Goal: Obtain resource: Obtain resource

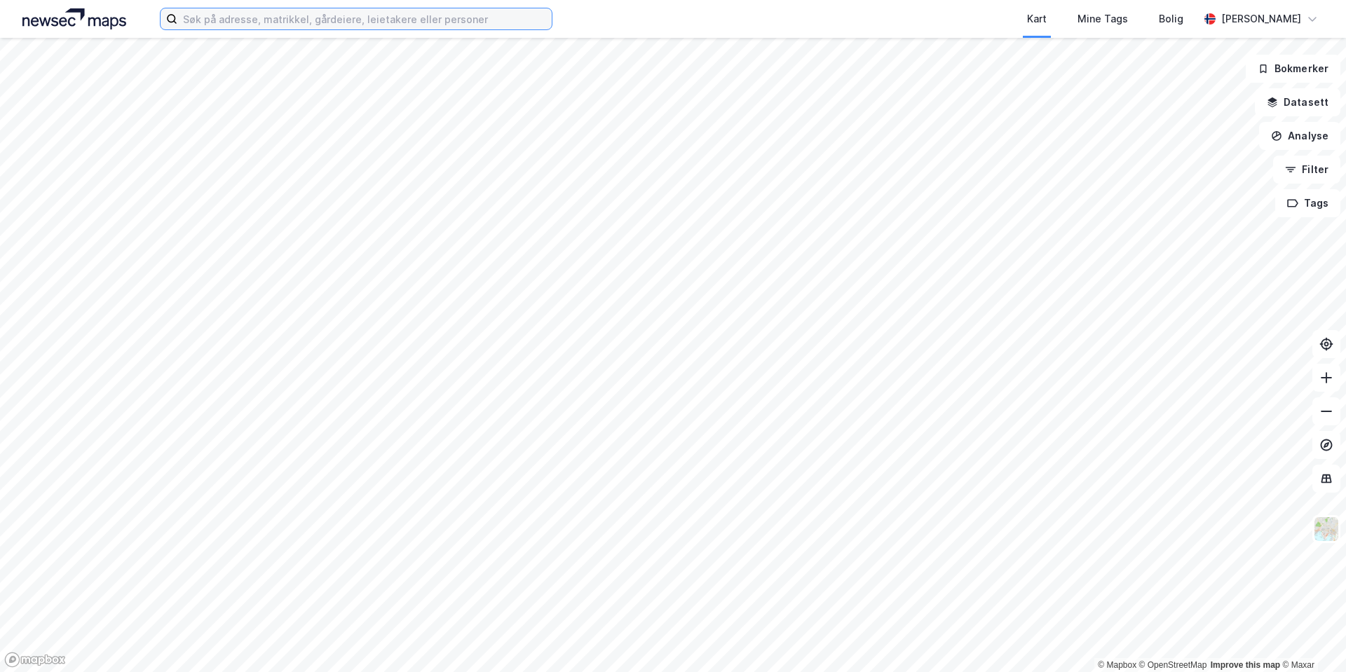
click at [206, 15] on input at bounding box center [364, 18] width 374 height 21
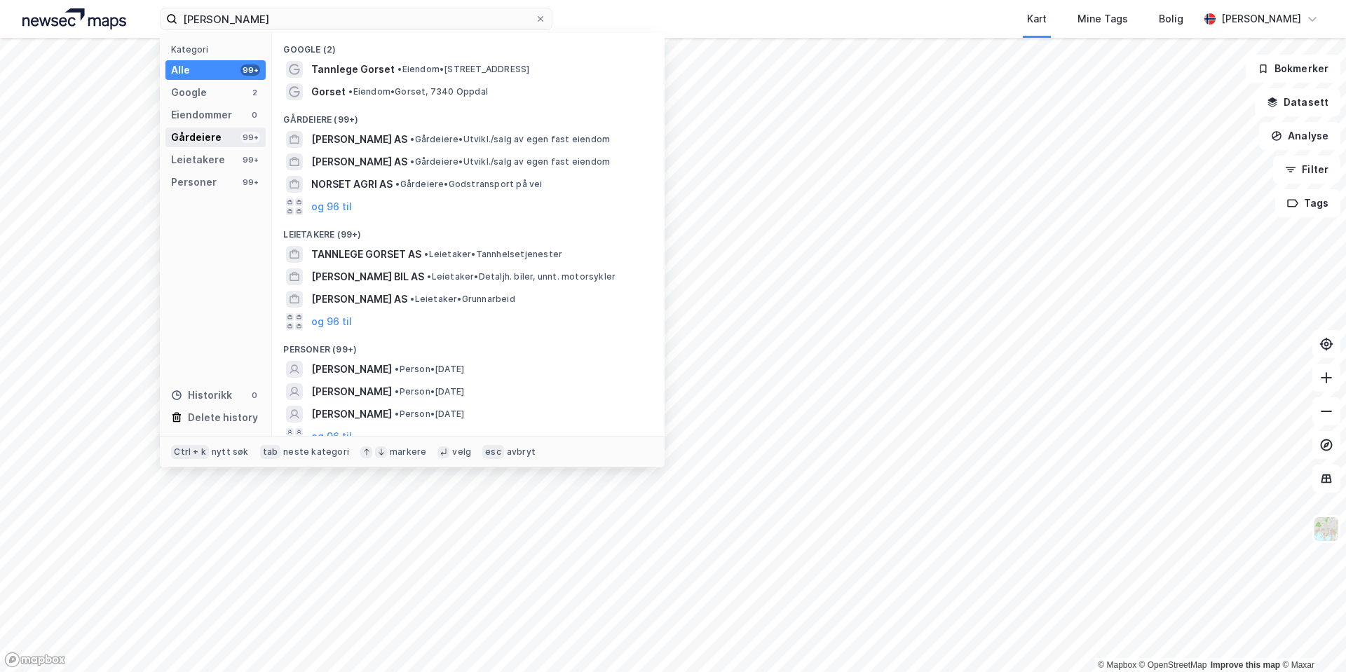
click at [217, 134] on div "Gårdeiere" at bounding box center [196, 137] width 50 height 17
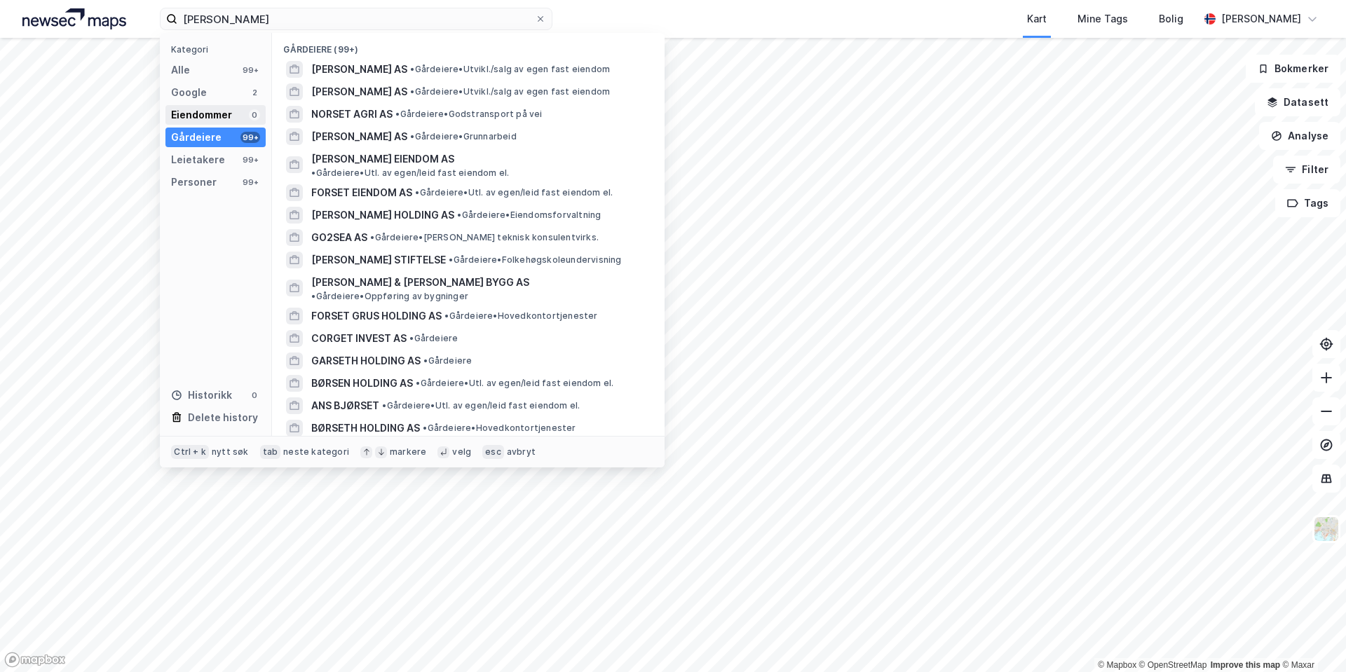
click at [214, 115] on div "Eiendommer" at bounding box center [201, 115] width 61 height 17
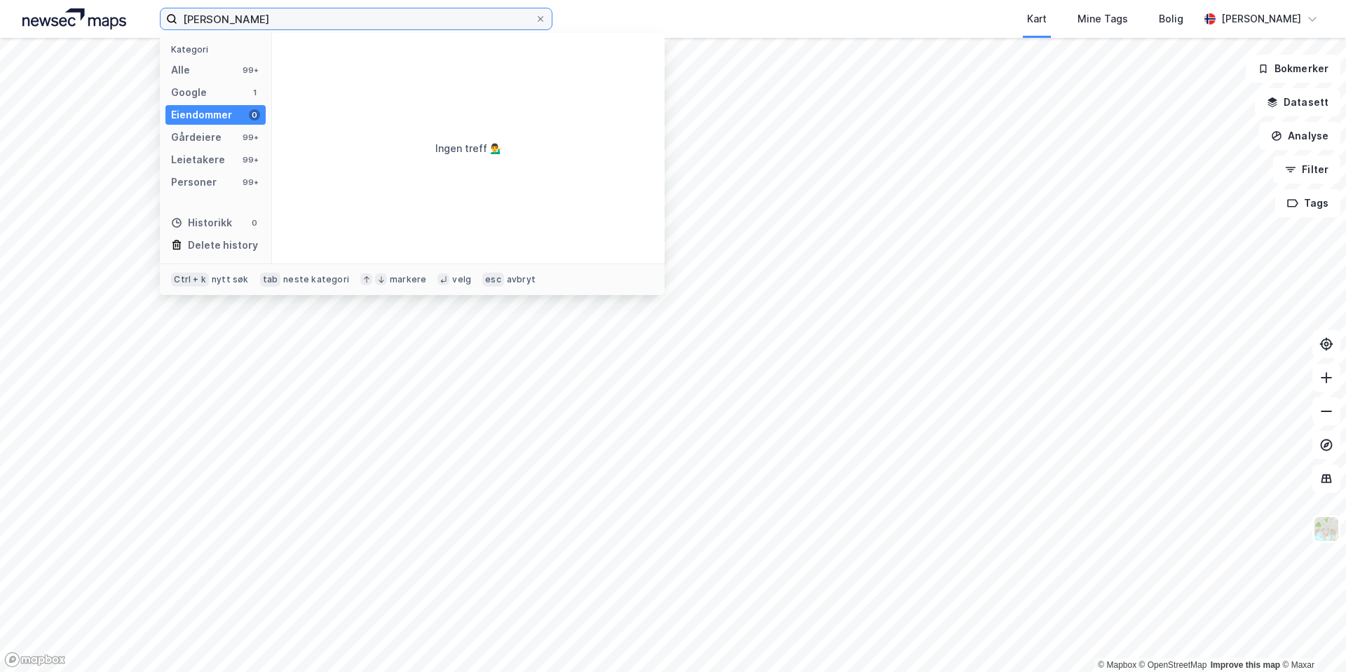
click at [208, 21] on input "[PERSON_NAME]" at bounding box center [356, 18] width 358 height 21
click at [217, 92] on div "Google 4" at bounding box center [215, 93] width 100 height 20
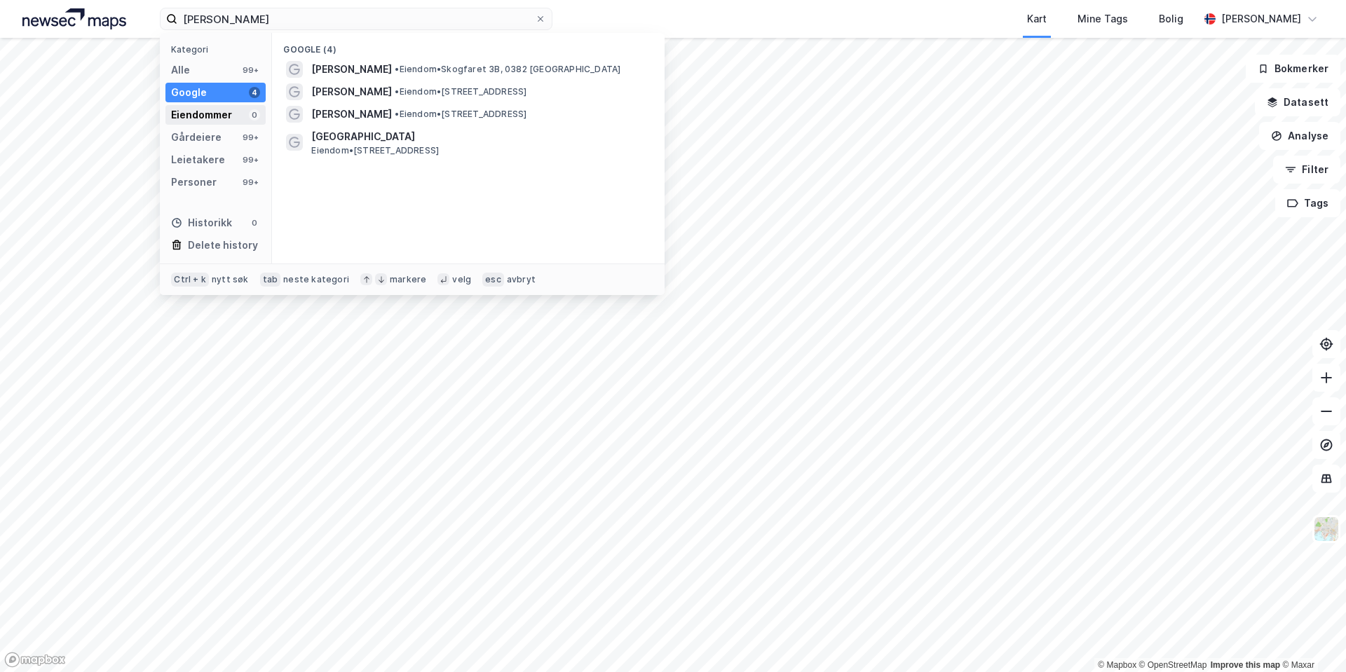
click at [221, 117] on div "Eiendommer" at bounding box center [201, 115] width 61 height 17
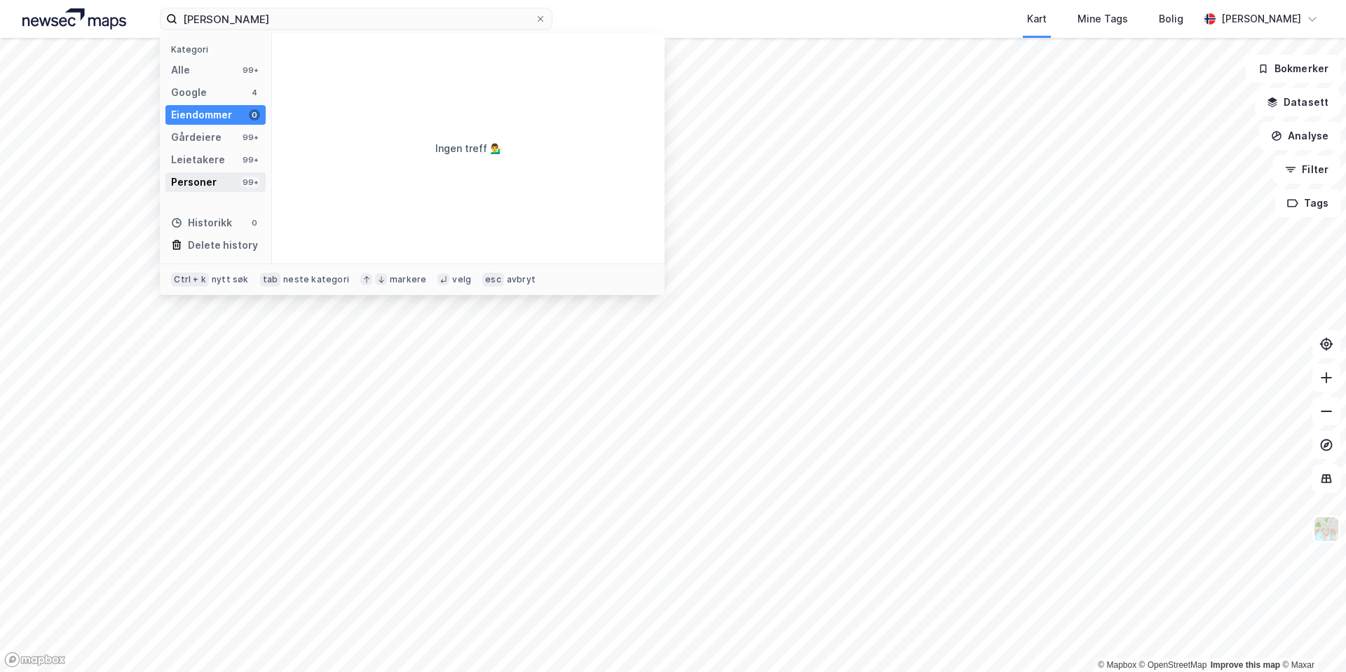
click at [220, 183] on div "Personer 99+" at bounding box center [215, 182] width 100 height 20
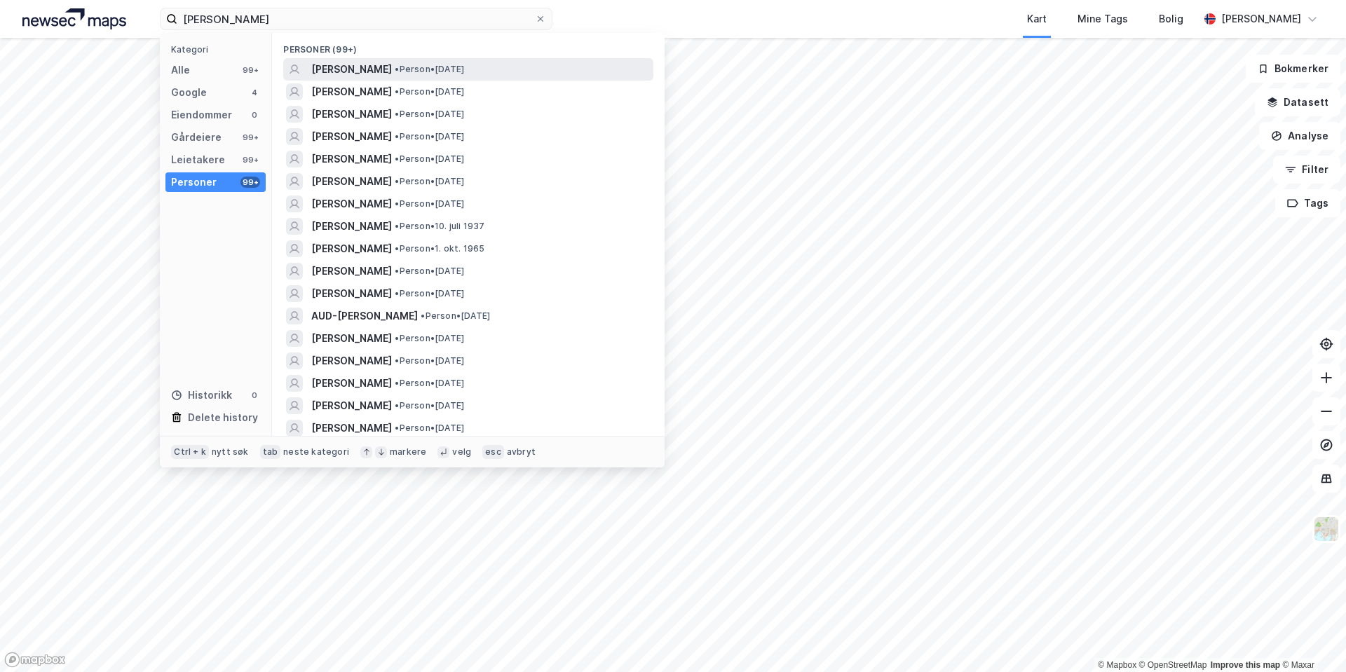
click at [381, 64] on span "[PERSON_NAME]" at bounding box center [351, 69] width 81 height 17
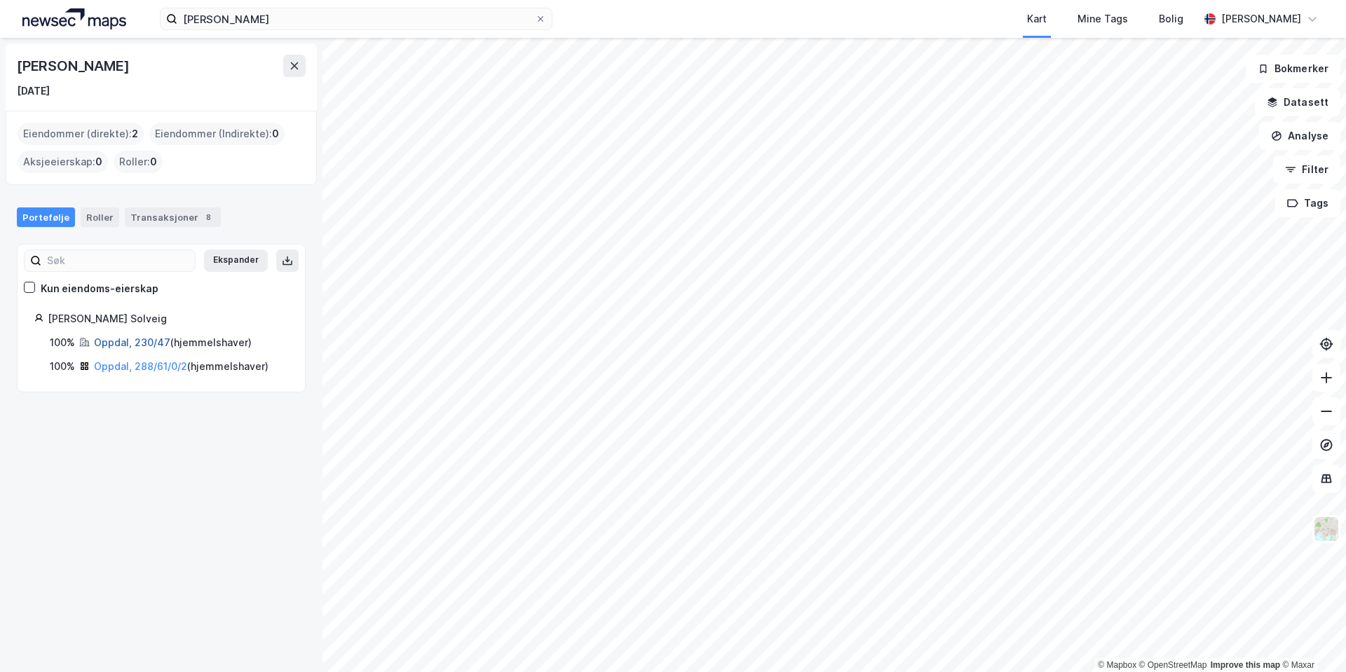
click at [154, 344] on link "Oppdal, 230/47" at bounding box center [132, 342] width 76 height 12
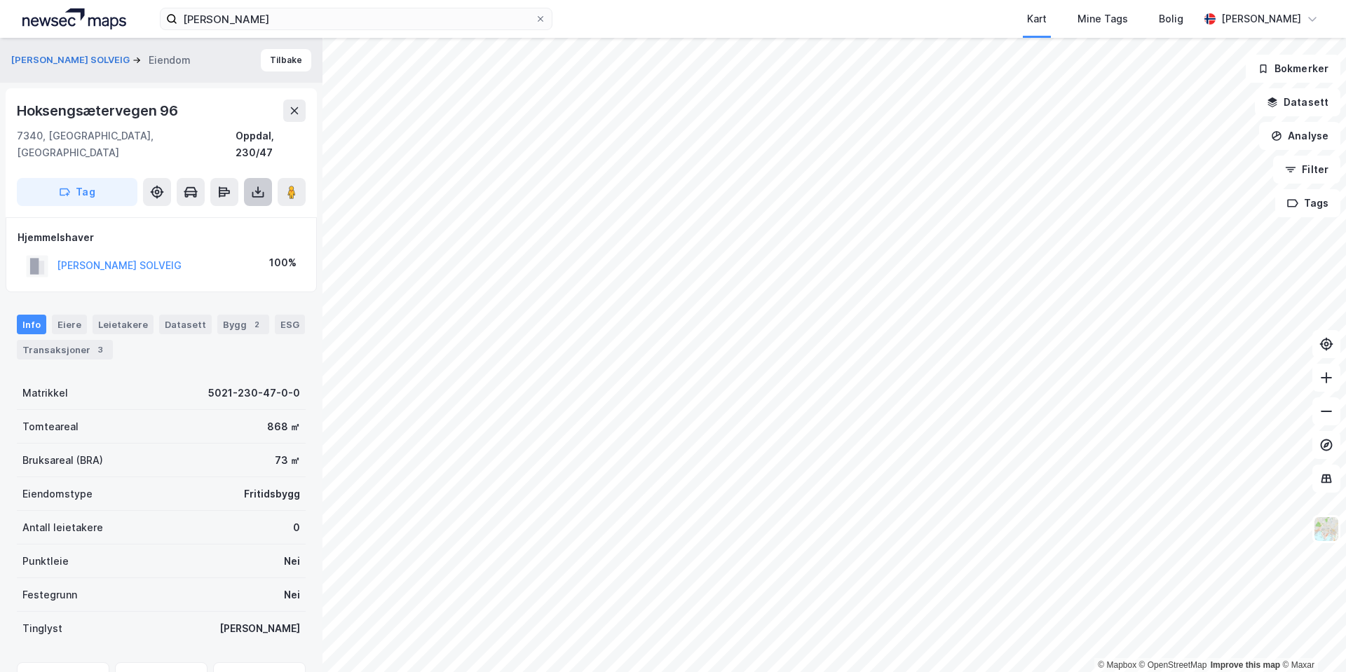
click at [259, 185] on icon at bounding box center [258, 192] width 14 height 14
click at [201, 215] on div "Last ned grunnbok" at bounding box center [188, 220] width 81 height 11
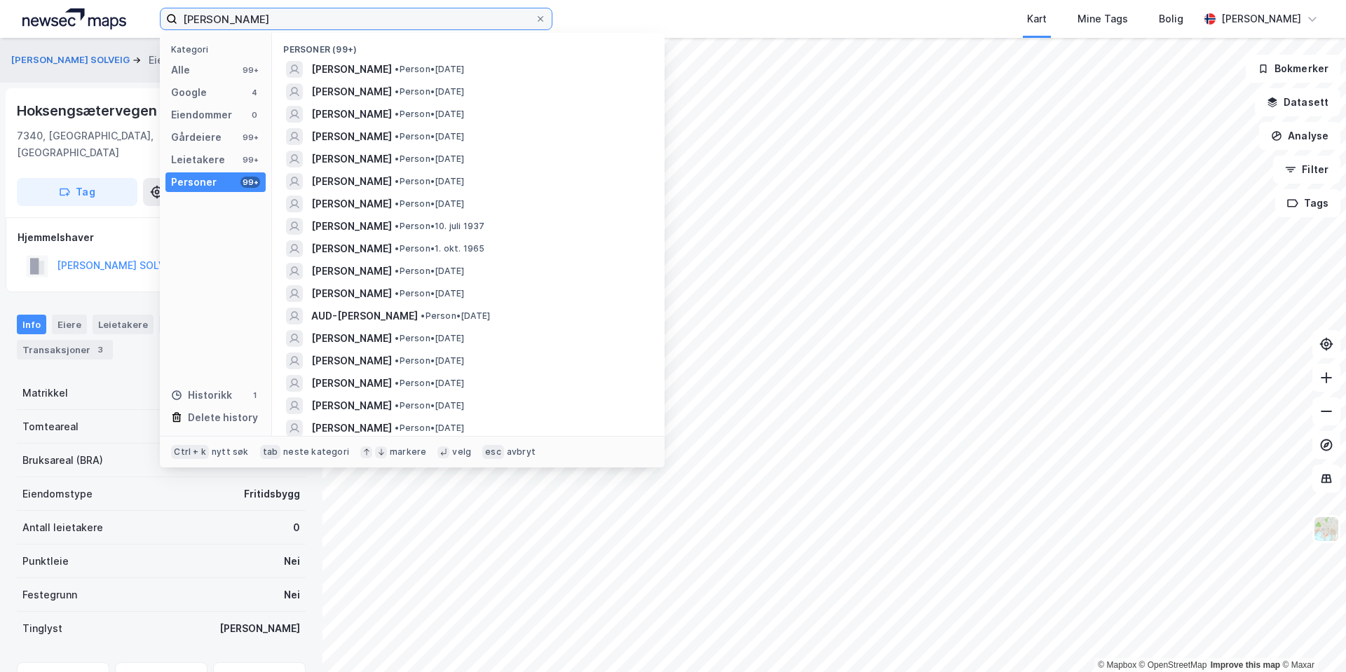
drag, startPoint x: 305, startPoint y: 16, endPoint x: 104, endPoint y: 11, distance: 201.3
click at [104, 11] on div "[PERSON_NAME] Kategori Alle 99+ Google 4 Eiendommer 0 Gårdeiere 99+ Leietakere …" at bounding box center [673, 19] width 1346 height 38
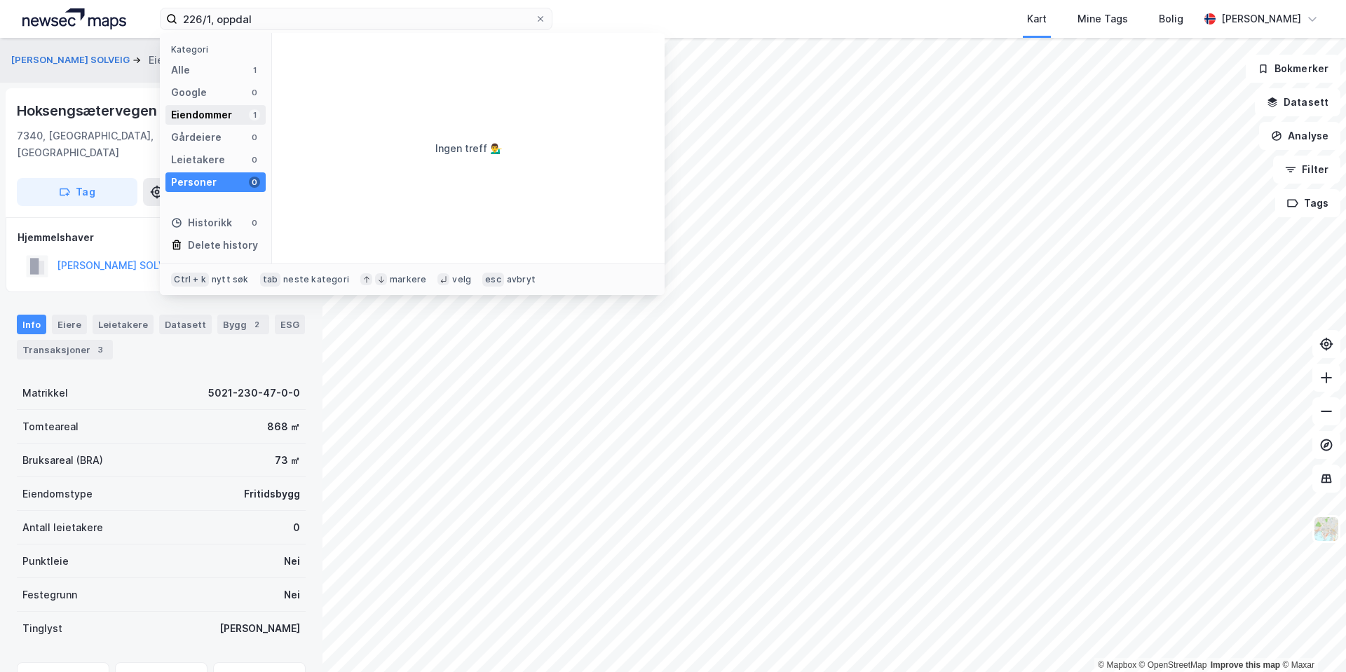
click at [238, 121] on div "Eiendommer 1" at bounding box center [215, 115] width 100 height 20
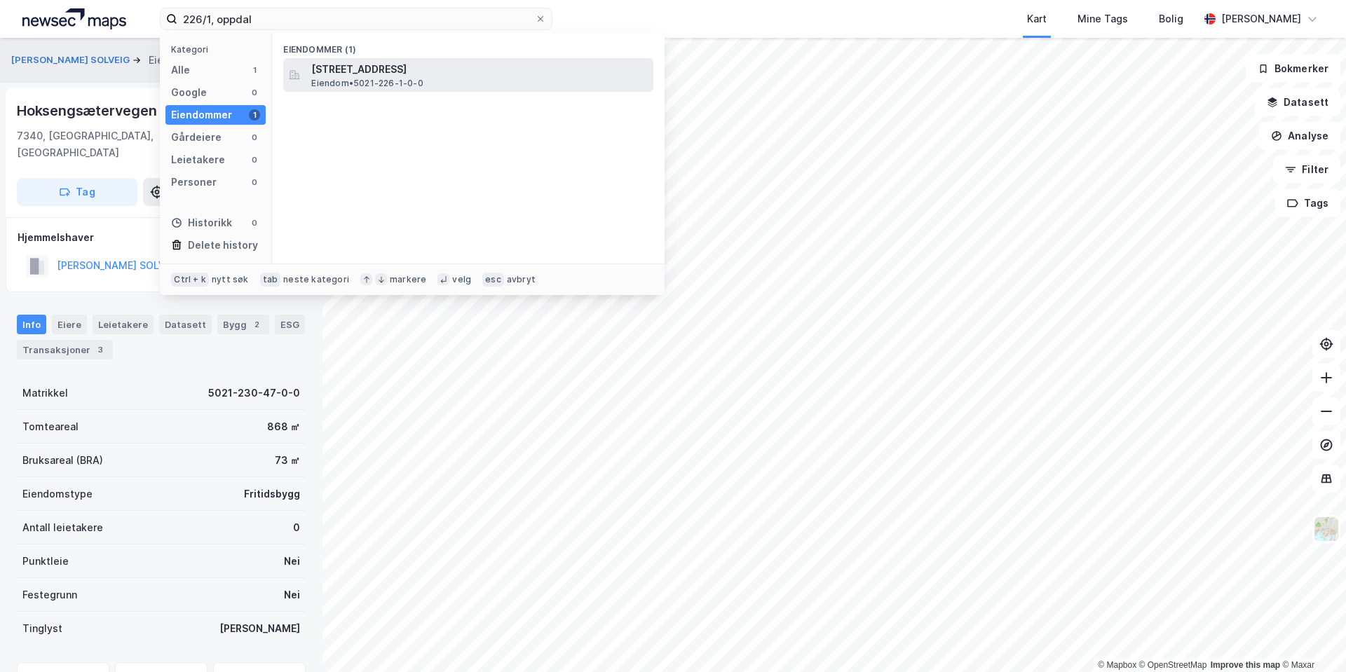
click at [412, 67] on span "[STREET_ADDRESS]" at bounding box center [479, 69] width 336 height 17
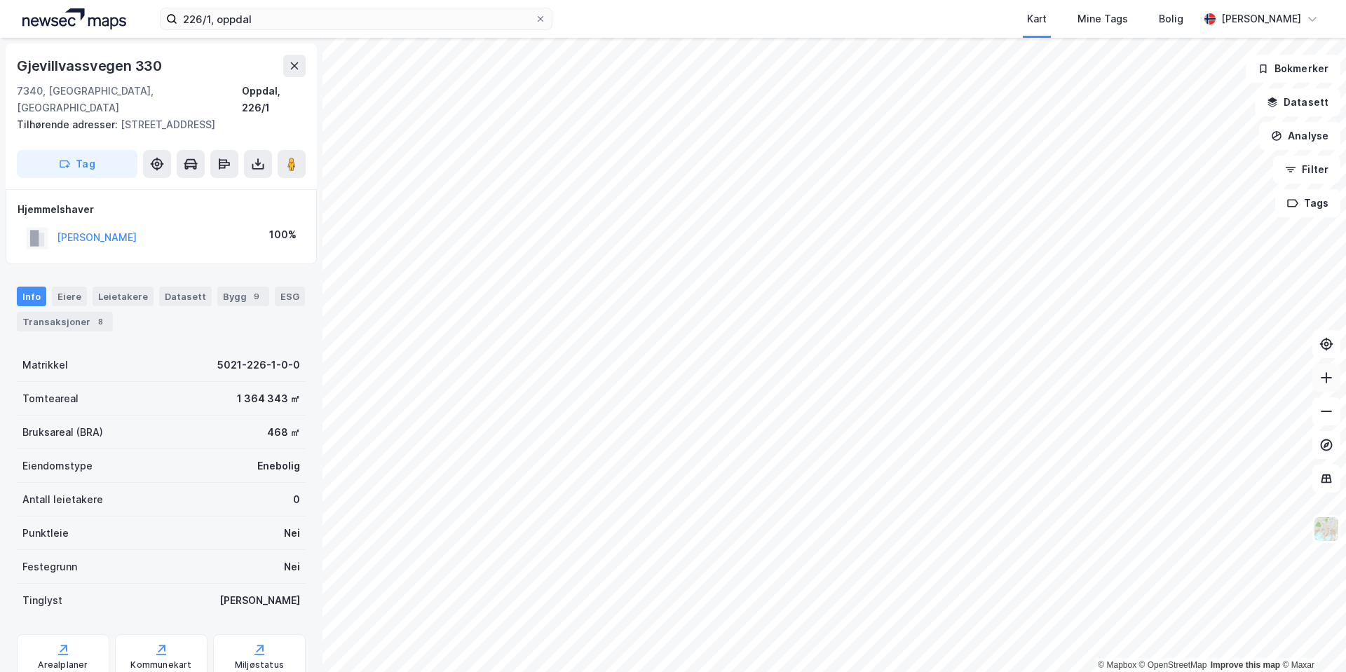
click at [1324, 369] on button at bounding box center [1326, 378] width 28 height 28
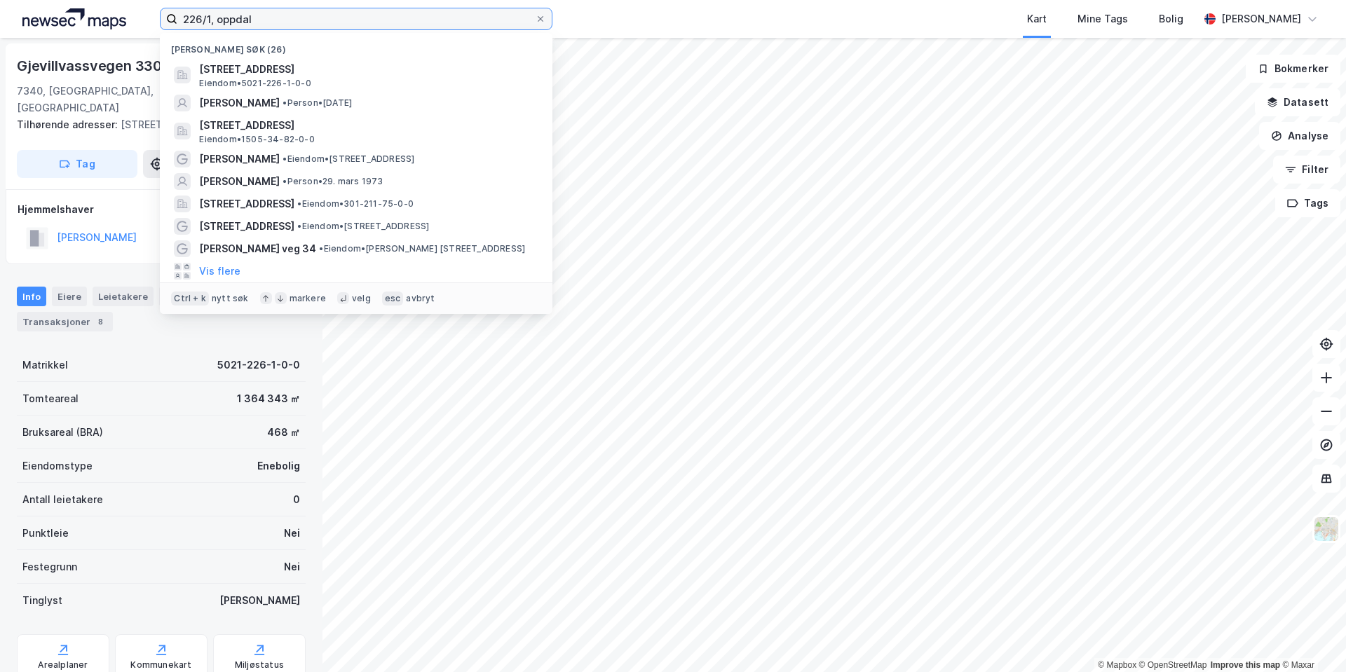
drag, startPoint x: 213, startPoint y: 18, endPoint x: 155, endPoint y: 15, distance: 58.2
click at [155, 15] on div "226/1, oppdal Nylige søk (26) [STREET_ADDRESS] • 5021-226-1-0-0 [PERSON_NAME] •…" at bounding box center [673, 19] width 1346 height 38
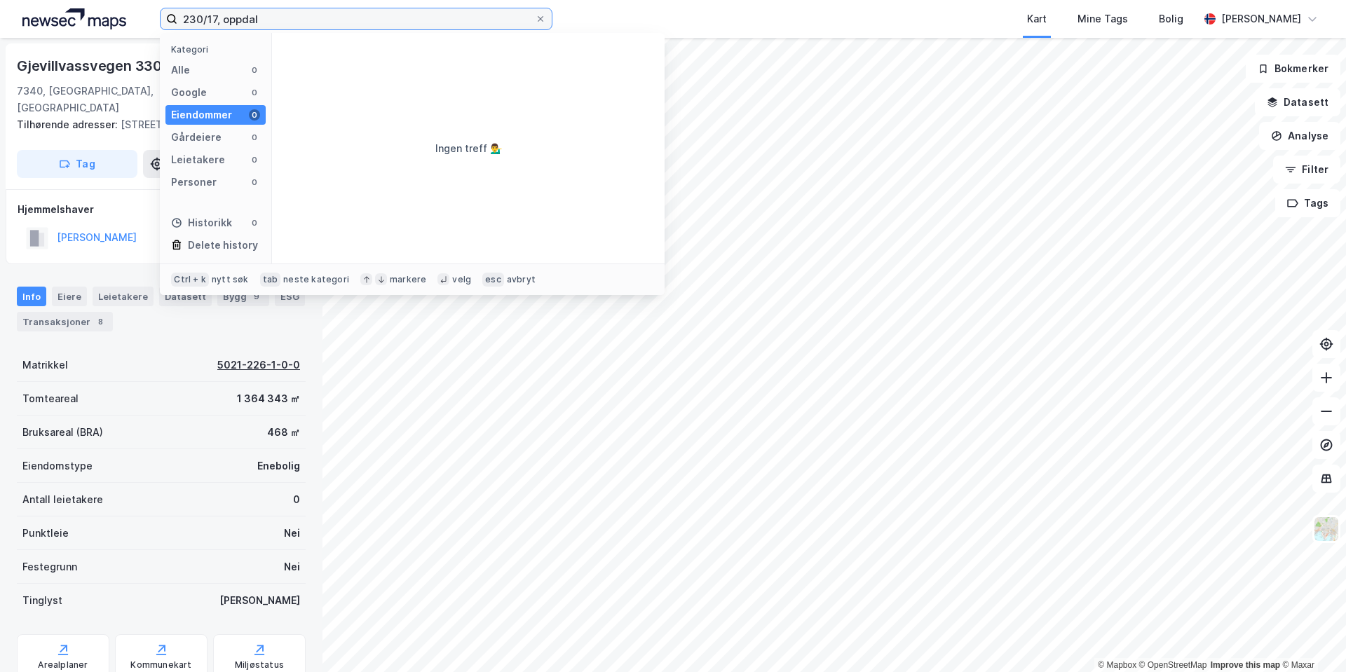
type input "230/17, oppdal"
